Goal: Information Seeking & Learning: Learn about a topic

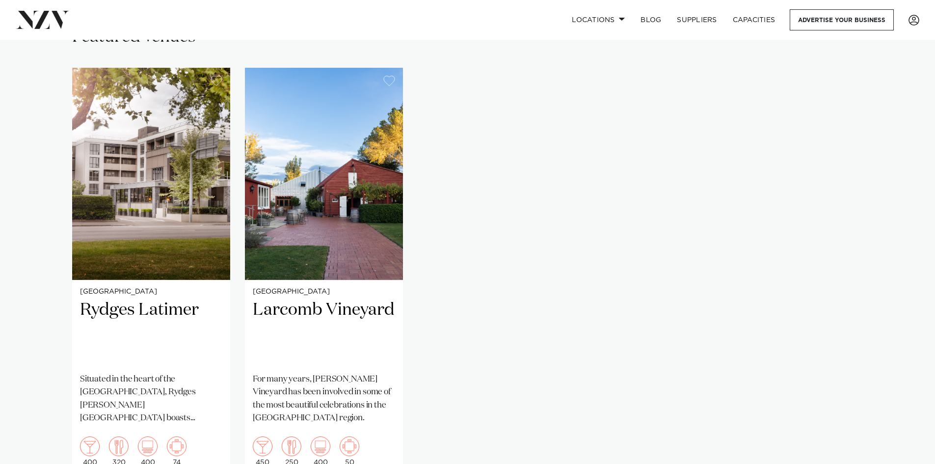
scroll to position [638, 0]
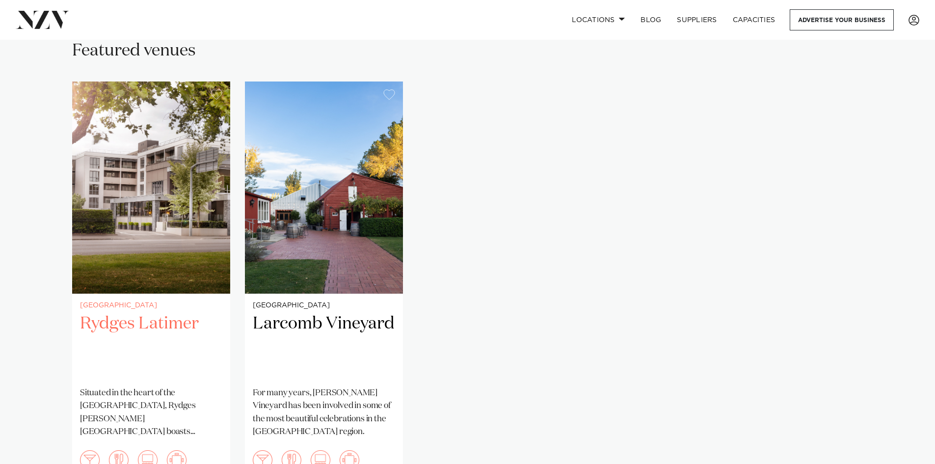
click at [130, 228] on img "1 / 2" at bounding box center [151, 187] width 158 height 212
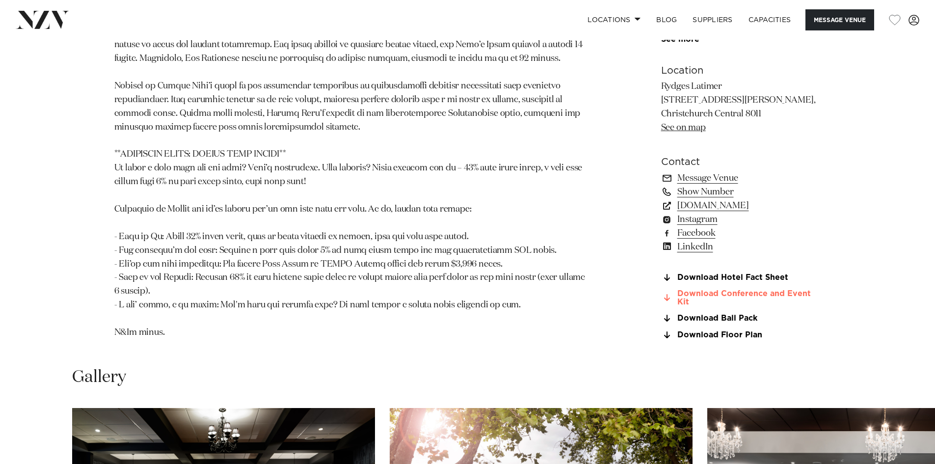
scroll to position [933, 0]
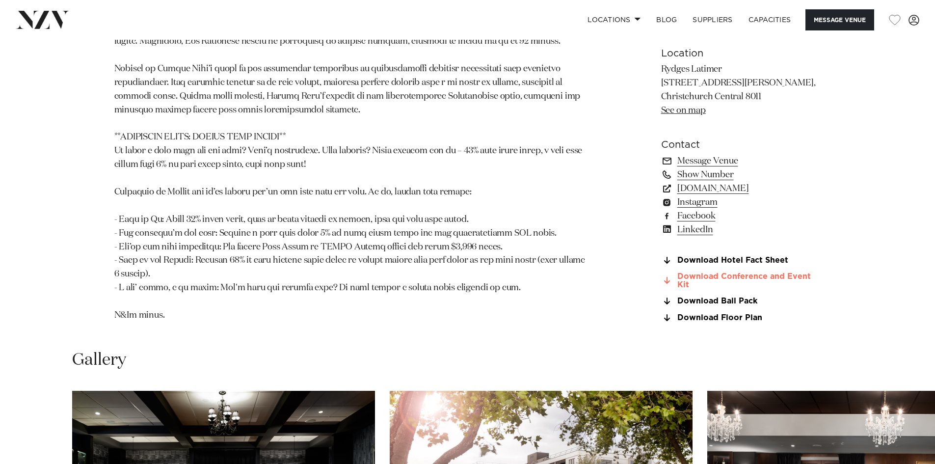
click at [718, 273] on link "Download Conference and Event Kit" at bounding box center [741, 281] width 160 height 17
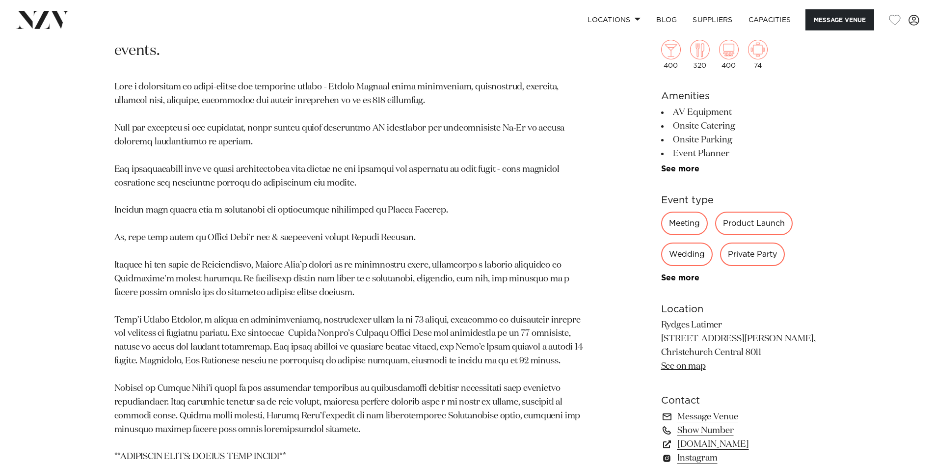
scroll to position [589, 0]
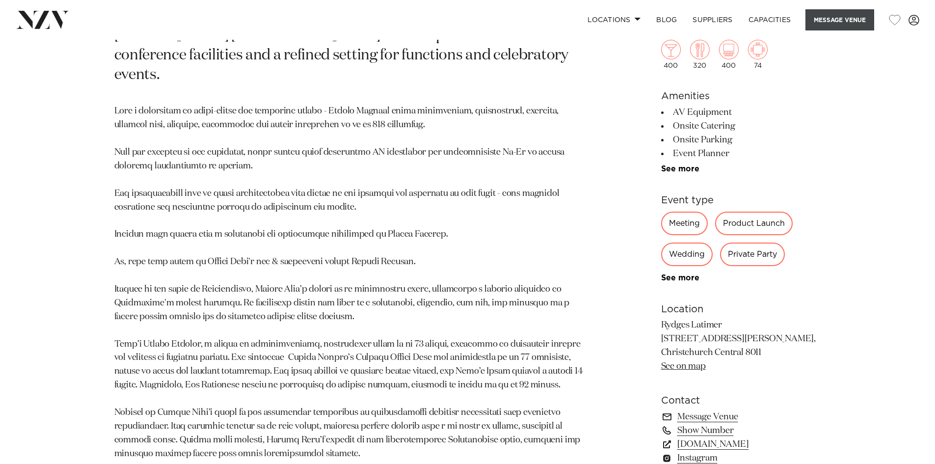
click at [836, 27] on button "Message Venue" at bounding box center [839, 19] width 69 height 21
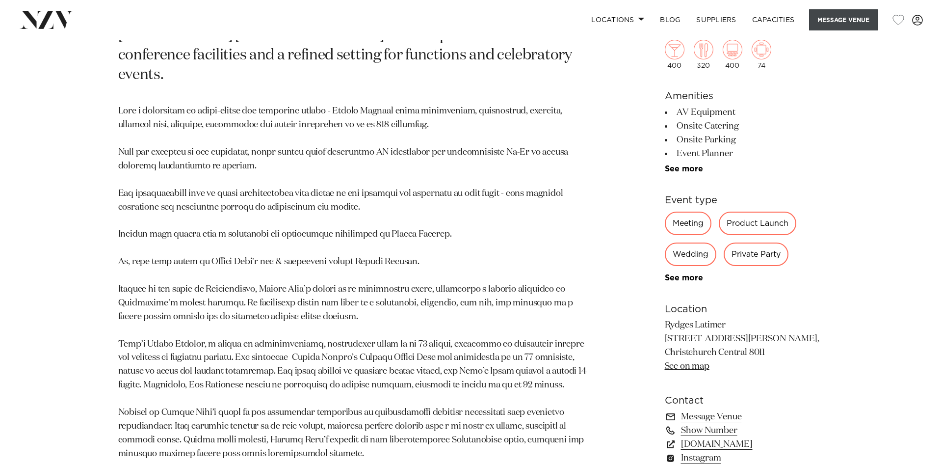
scroll to position [592, 0]
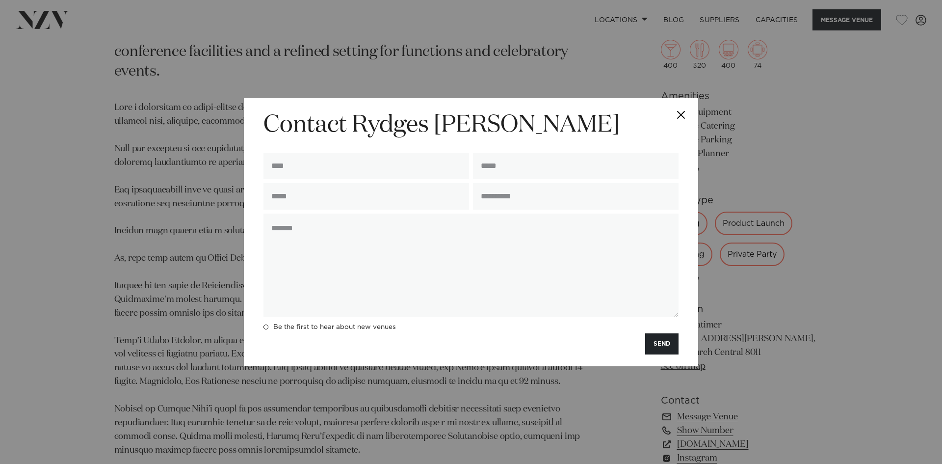
click at [681, 116] on button "Close" at bounding box center [681, 115] width 34 height 34
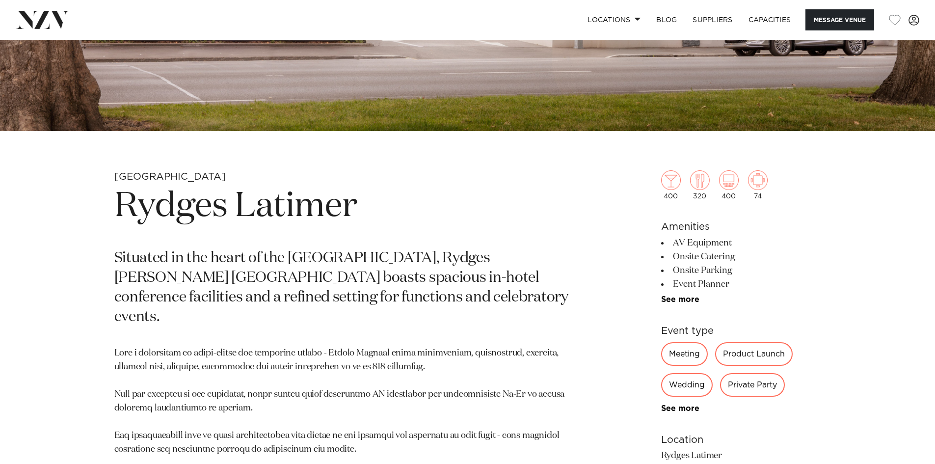
scroll to position [102, 0]
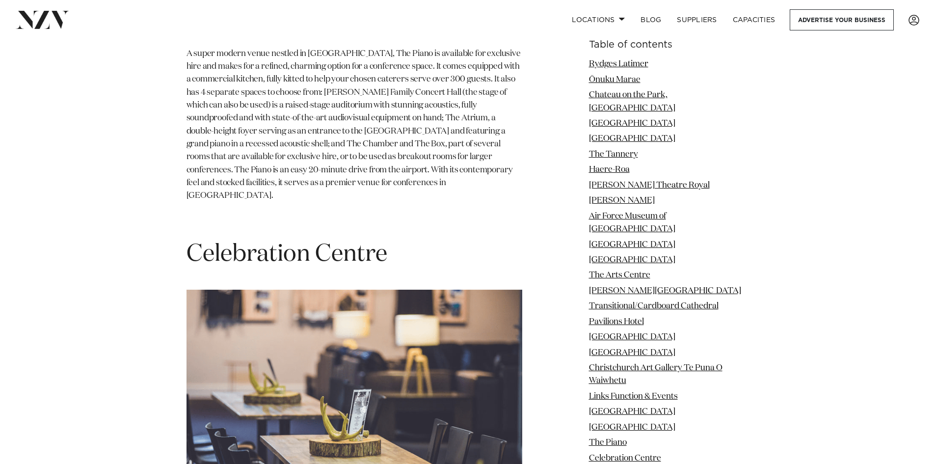
scroll to position [11878, 0]
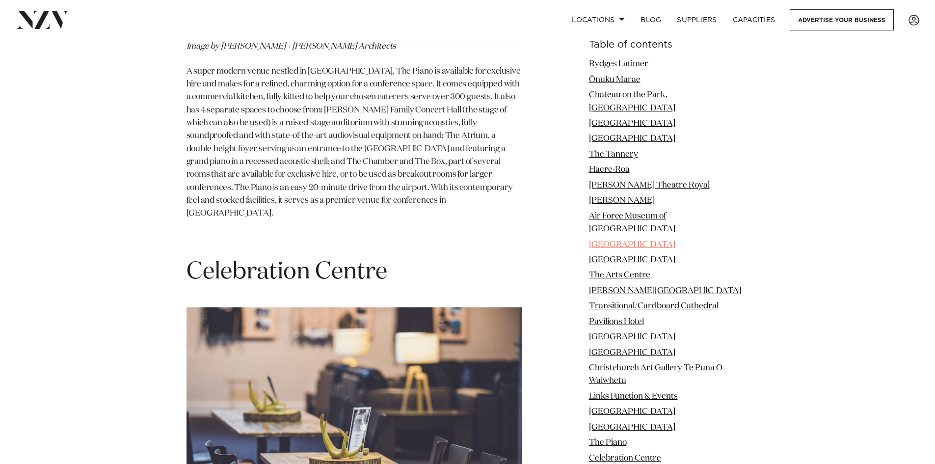
click at [618, 240] on link "[GEOGRAPHIC_DATA]" at bounding box center [632, 244] width 86 height 8
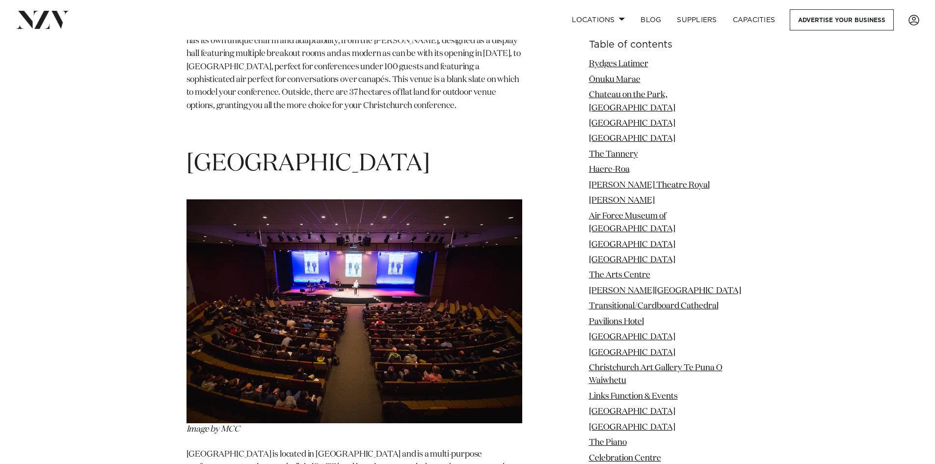
scroll to position [5745, 0]
